Goal: Information Seeking & Learning: Learn about a topic

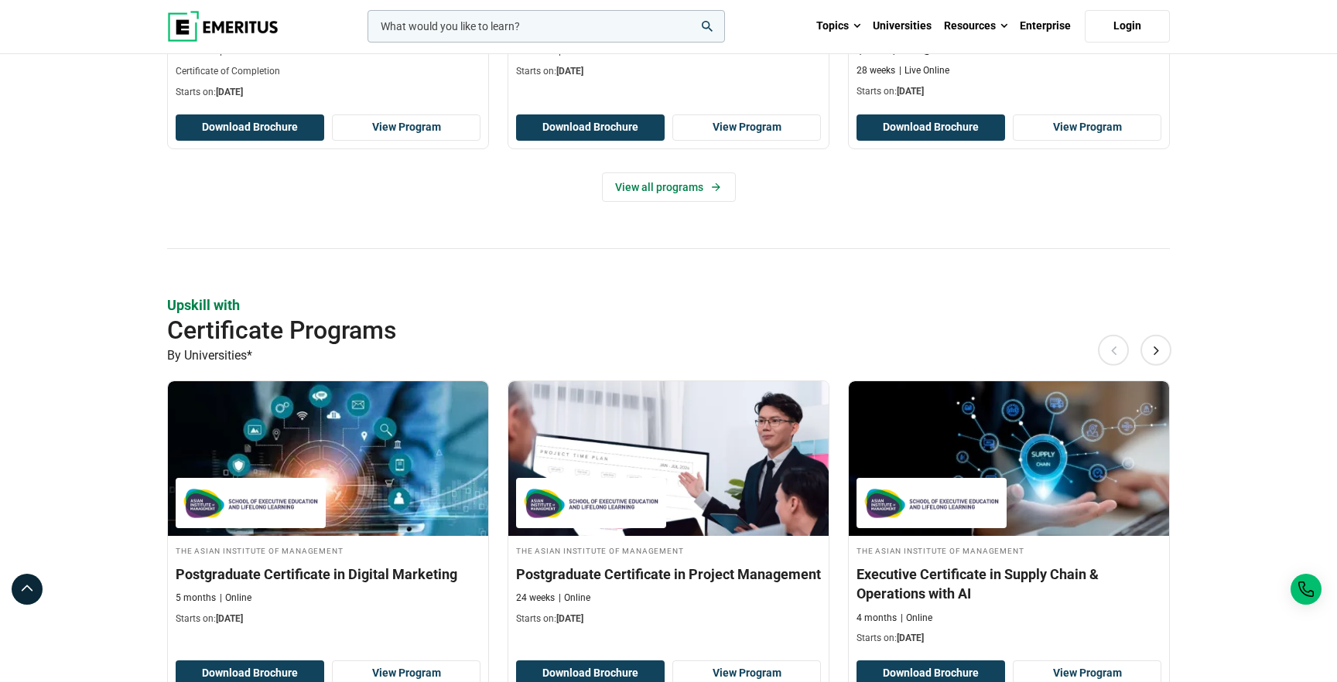
scroll to position [758, 0]
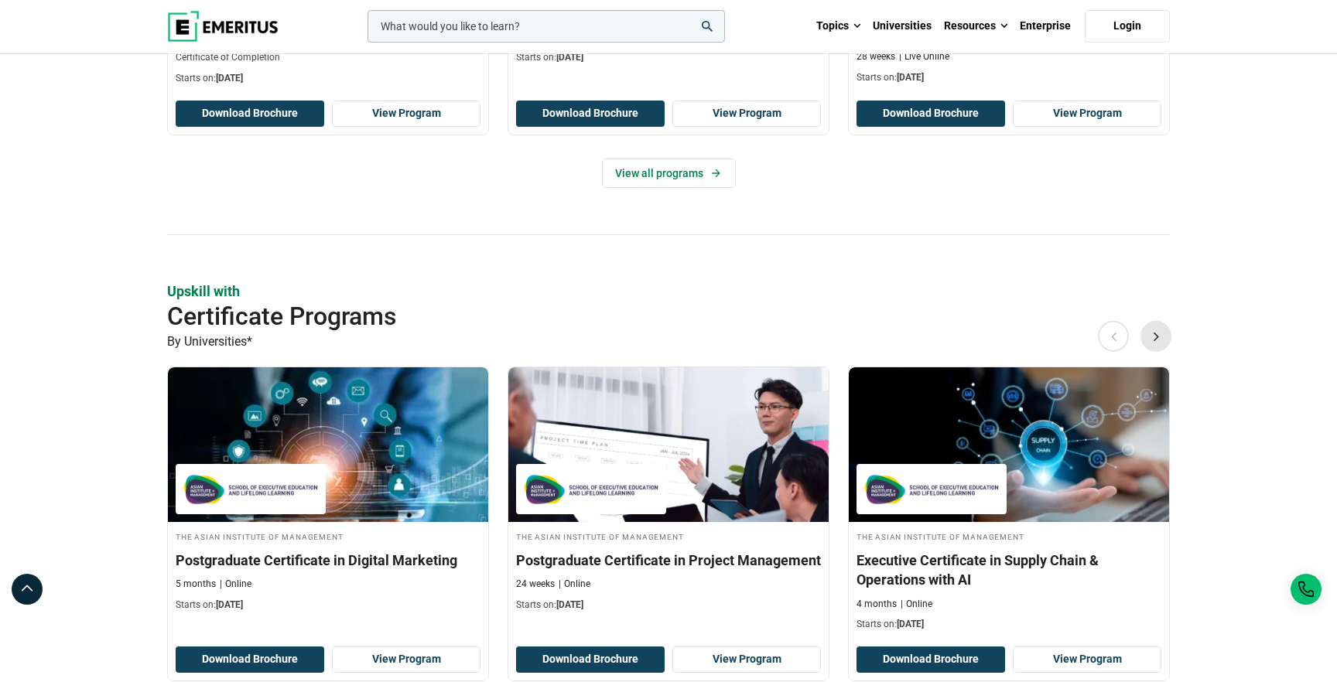
click at [1156, 338] on button "Next" at bounding box center [1155, 336] width 31 height 31
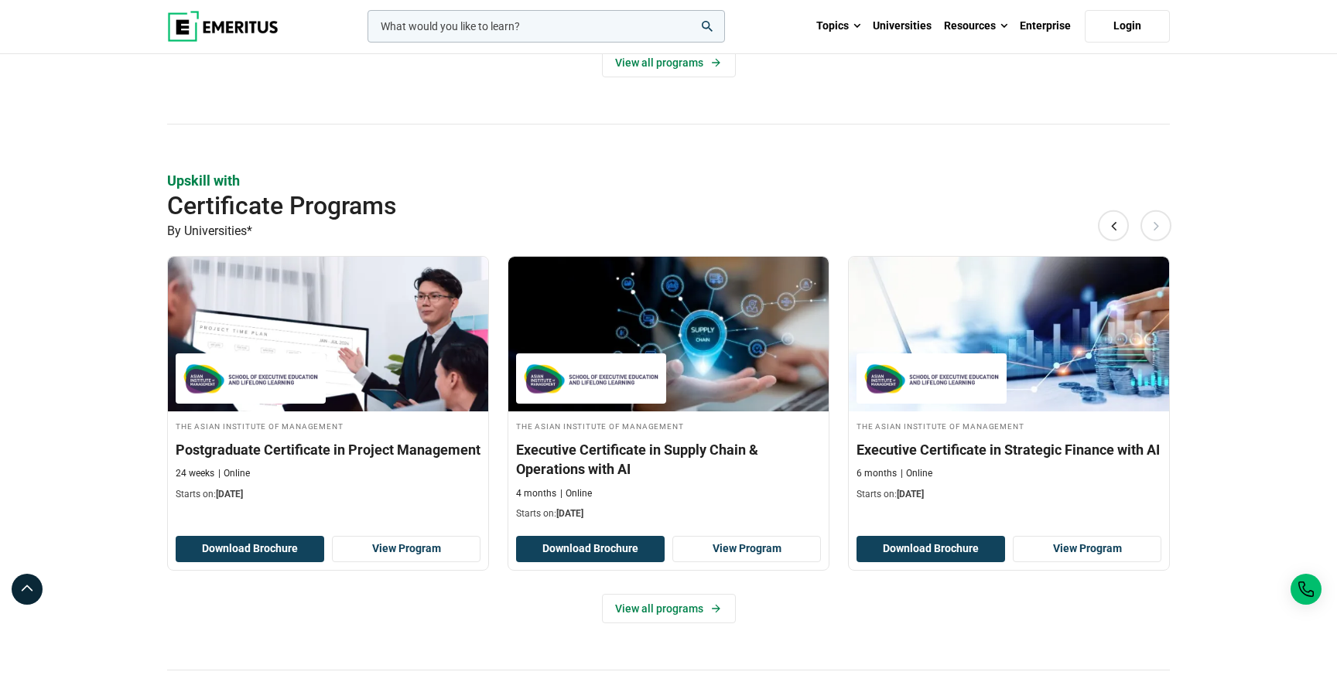
scroll to position [870, 0]
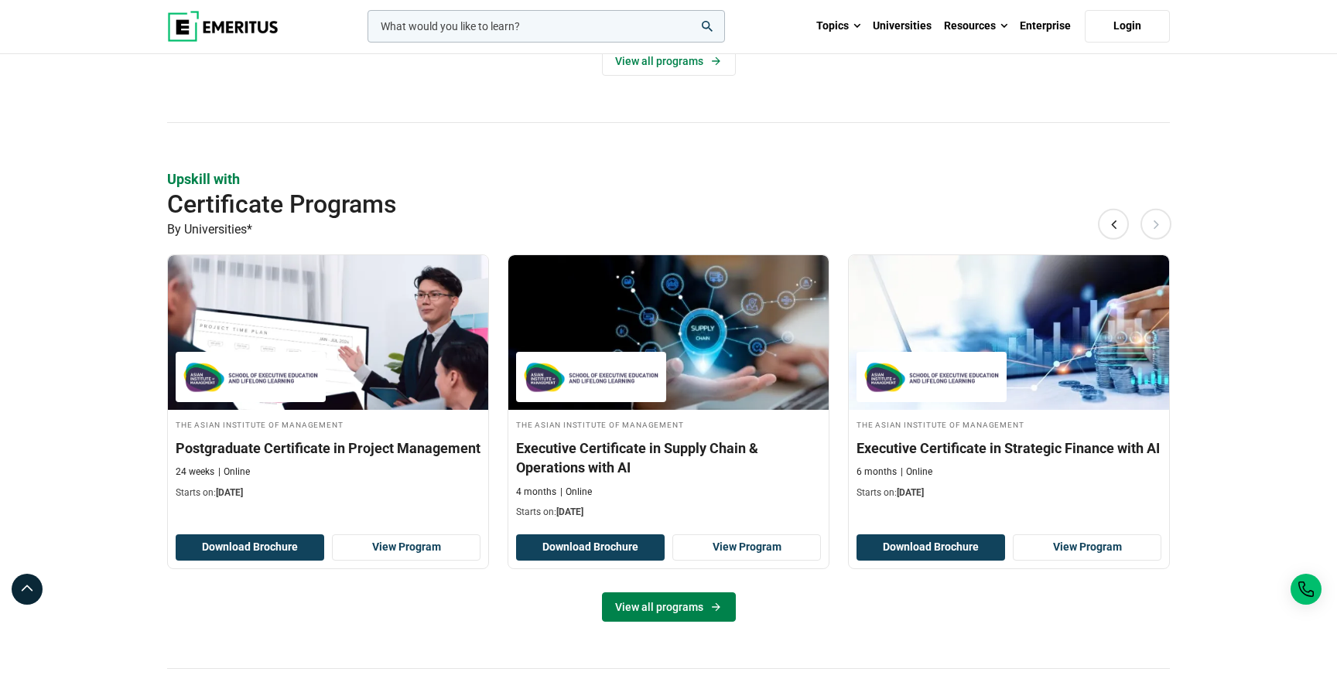
click at [692, 609] on link "View all programs" at bounding box center [669, 607] width 134 height 29
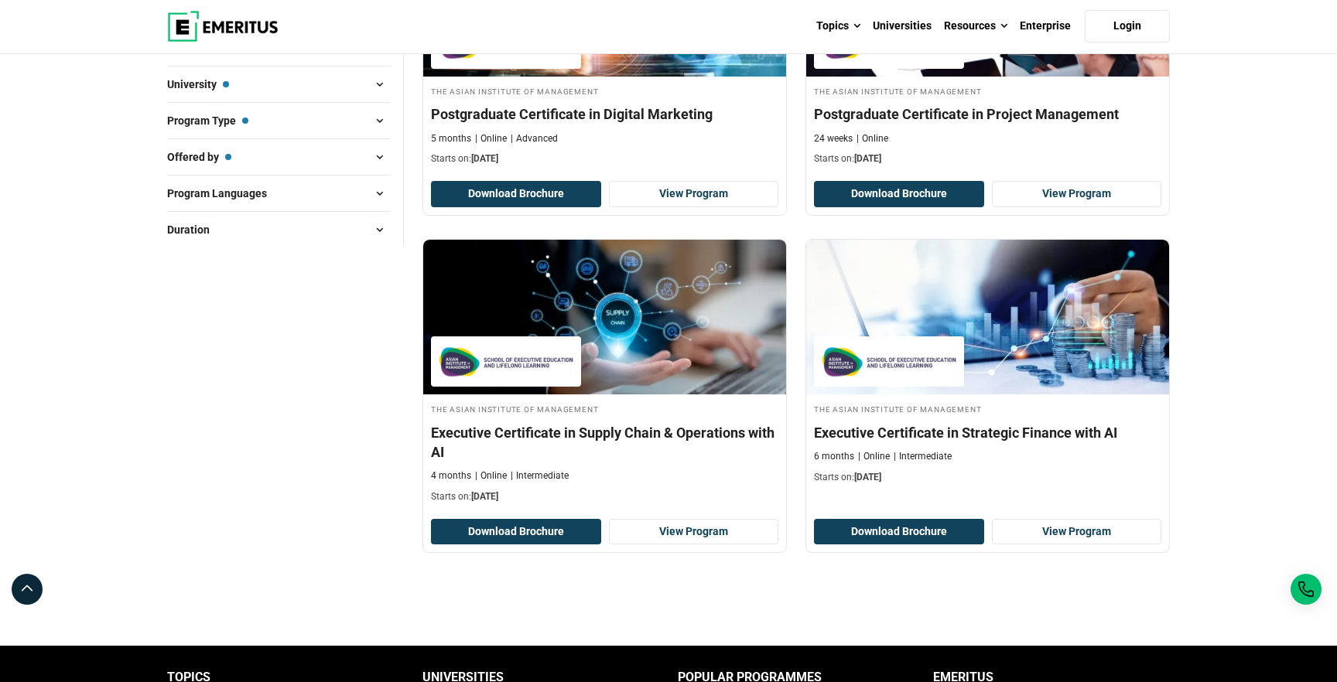
scroll to position [376, 0]
